Goal: Book appointment/travel/reservation

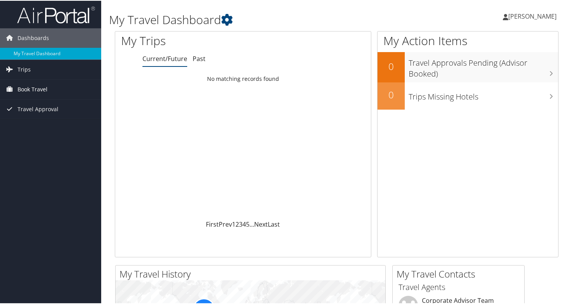
click at [36, 87] on span "Book Travel" at bounding box center [33, 88] width 30 height 19
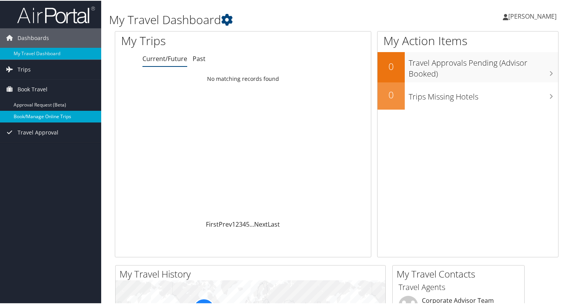
click at [49, 118] on link "Book/Manage Online Trips" at bounding box center [50, 116] width 101 height 12
